Goal: Transaction & Acquisition: Obtain resource

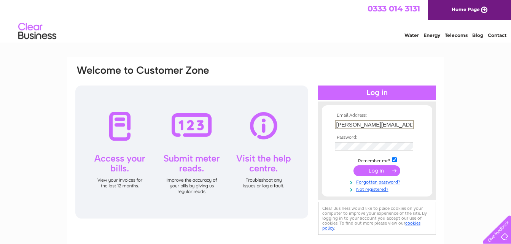
click at [393, 125] on input "n.thomson@abdn.ac.uk" at bounding box center [374, 124] width 79 height 9
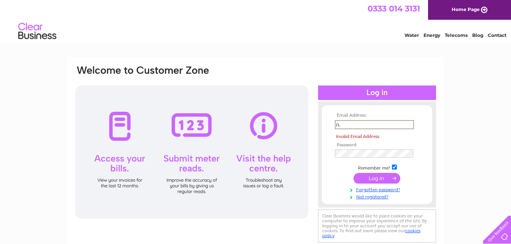
type input "n"
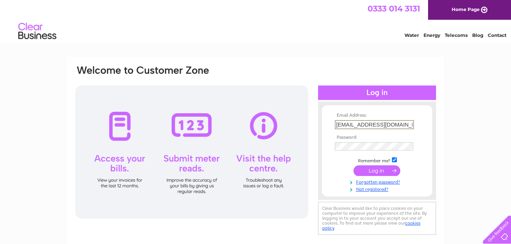
type input "n.thomson524@outlook.com"
click at [375, 94] on div at bounding box center [377, 93] width 118 height 14
click at [368, 168] on input "submit" at bounding box center [377, 170] width 47 height 11
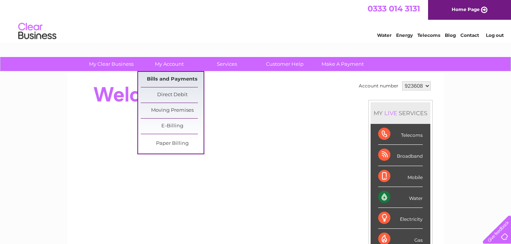
click at [172, 81] on link "Bills and Payments" at bounding box center [172, 79] width 63 height 15
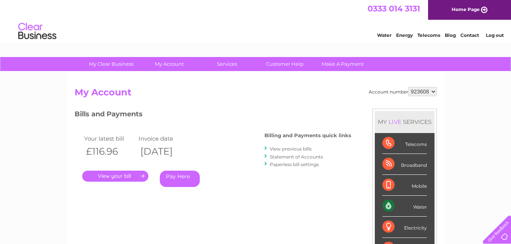
click at [106, 180] on link "." at bounding box center [115, 176] width 66 height 11
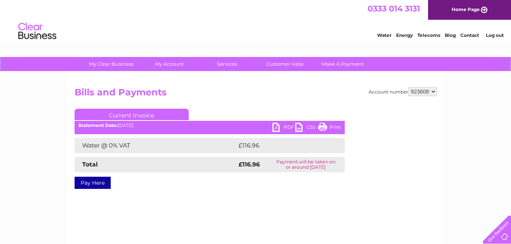
click at [273, 130] on link "PDF" at bounding box center [284, 128] width 23 height 11
click at [497, 36] on link "Log out" at bounding box center [495, 35] width 18 height 6
